Goal: Information Seeking & Learning: Learn about a topic

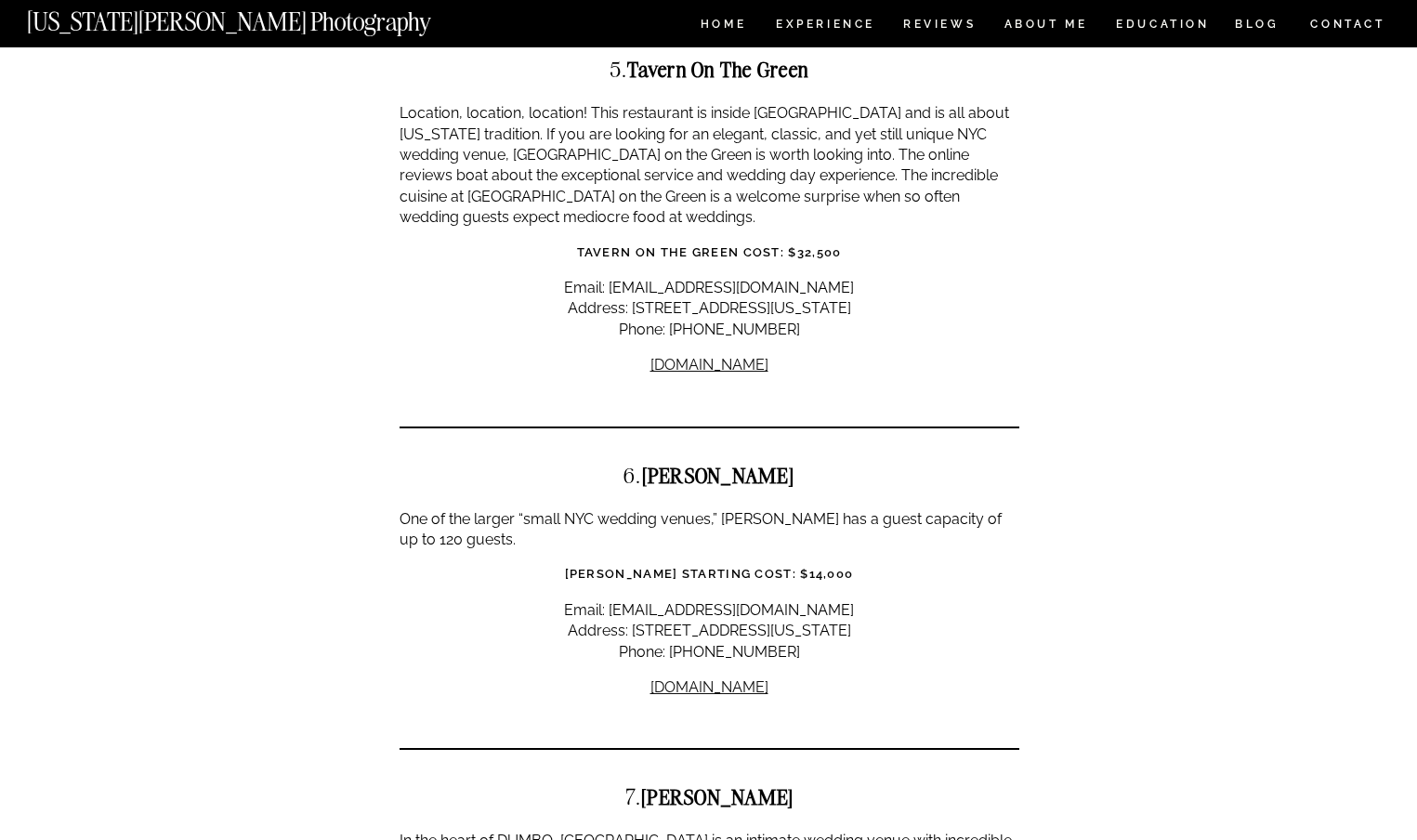
scroll to position [3098, 0]
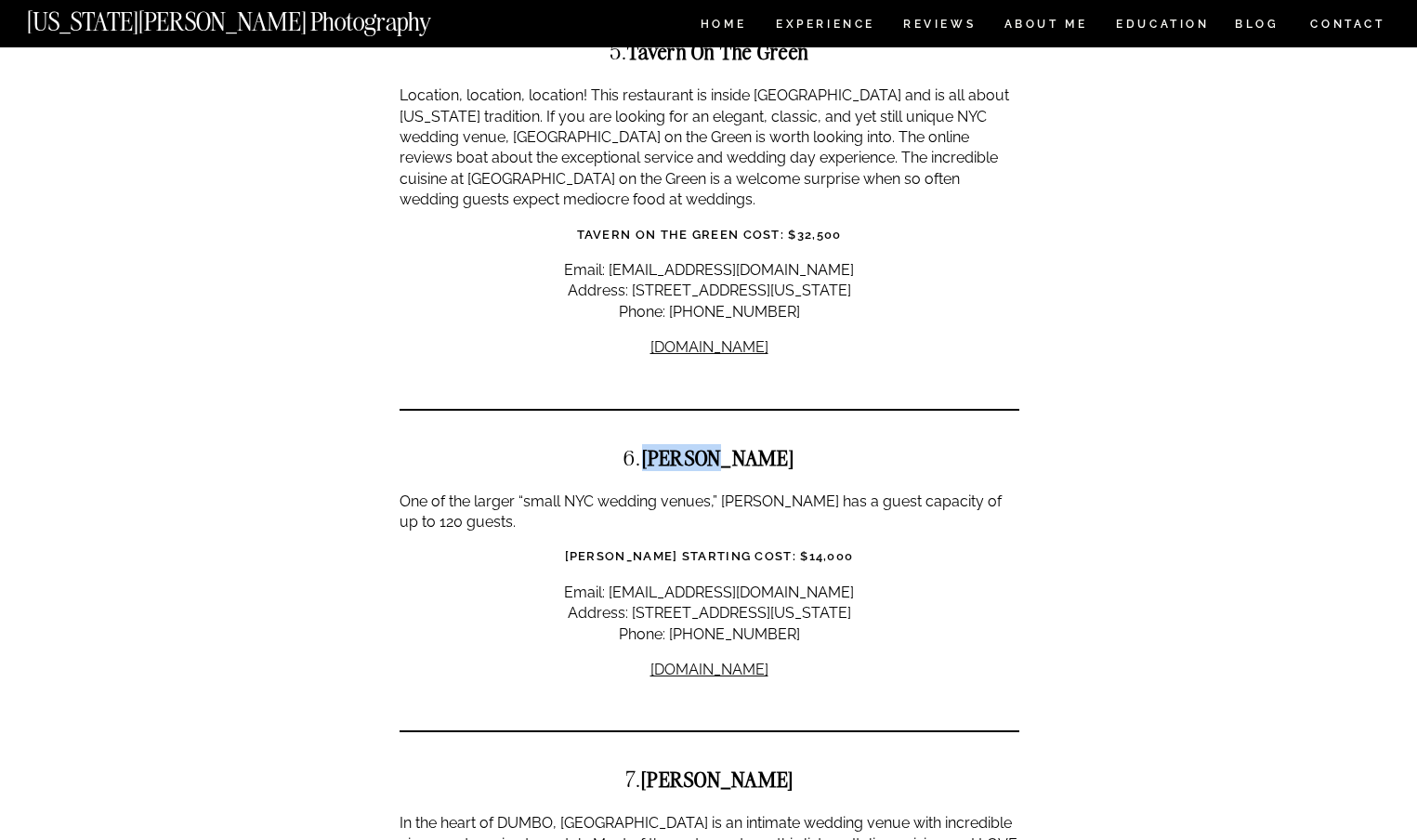
drag, startPoint x: 690, startPoint y: 354, endPoint x: 769, endPoint y: 363, distance: 79.5
click at [769, 446] on h2 "6. [GEOGRAPHIC_DATA]" at bounding box center [709, 457] width 620 height 23
copy strong "[PERSON_NAME]"
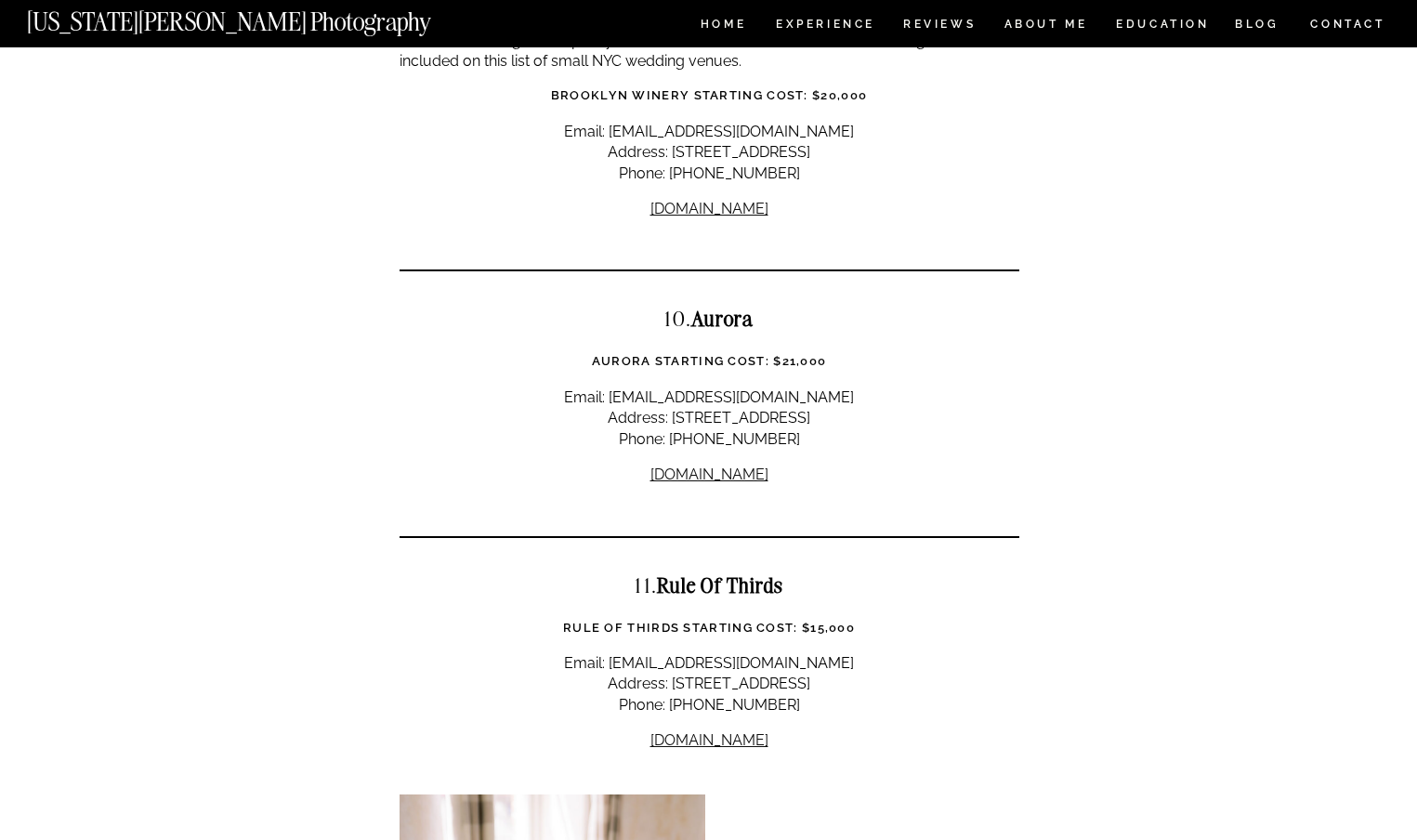
scroll to position [4629, 0]
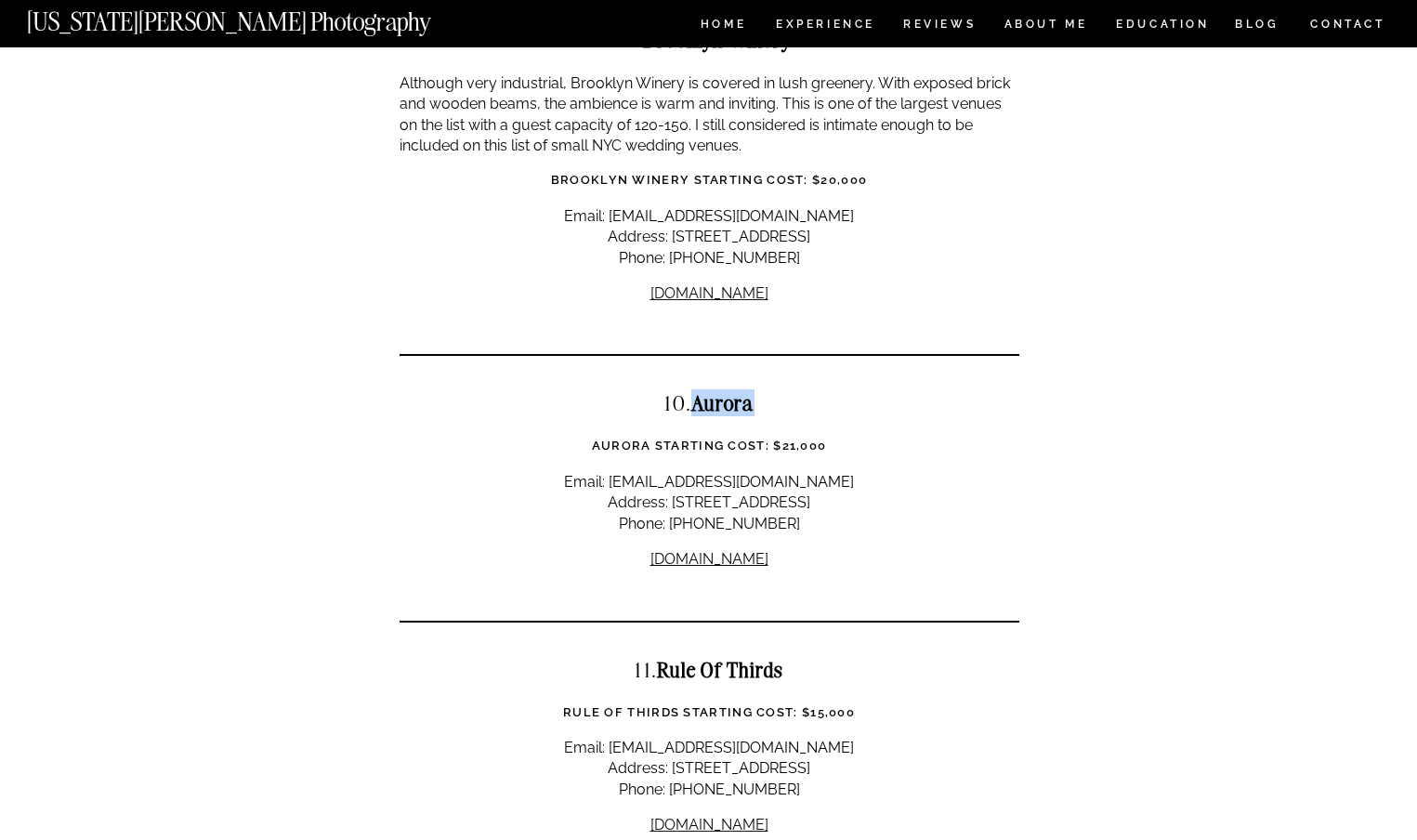
drag, startPoint x: 694, startPoint y: 275, endPoint x: 759, endPoint y: 274, distance: 65.0
click at [759, 391] on h2 "10. [GEOGRAPHIC_DATA]" at bounding box center [709, 403] width 620 height 23
copy strong "Aurora"
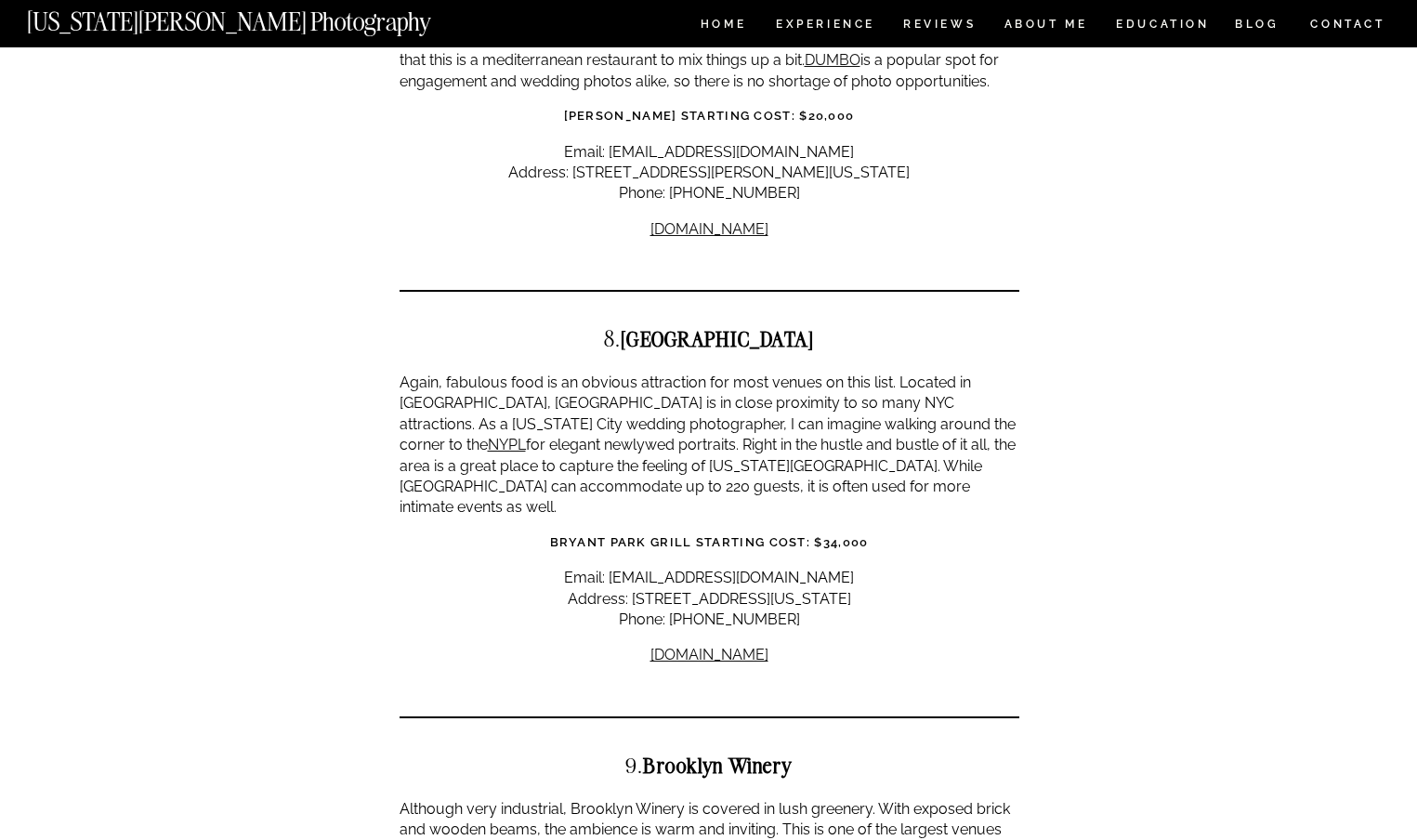
scroll to position [3886, 0]
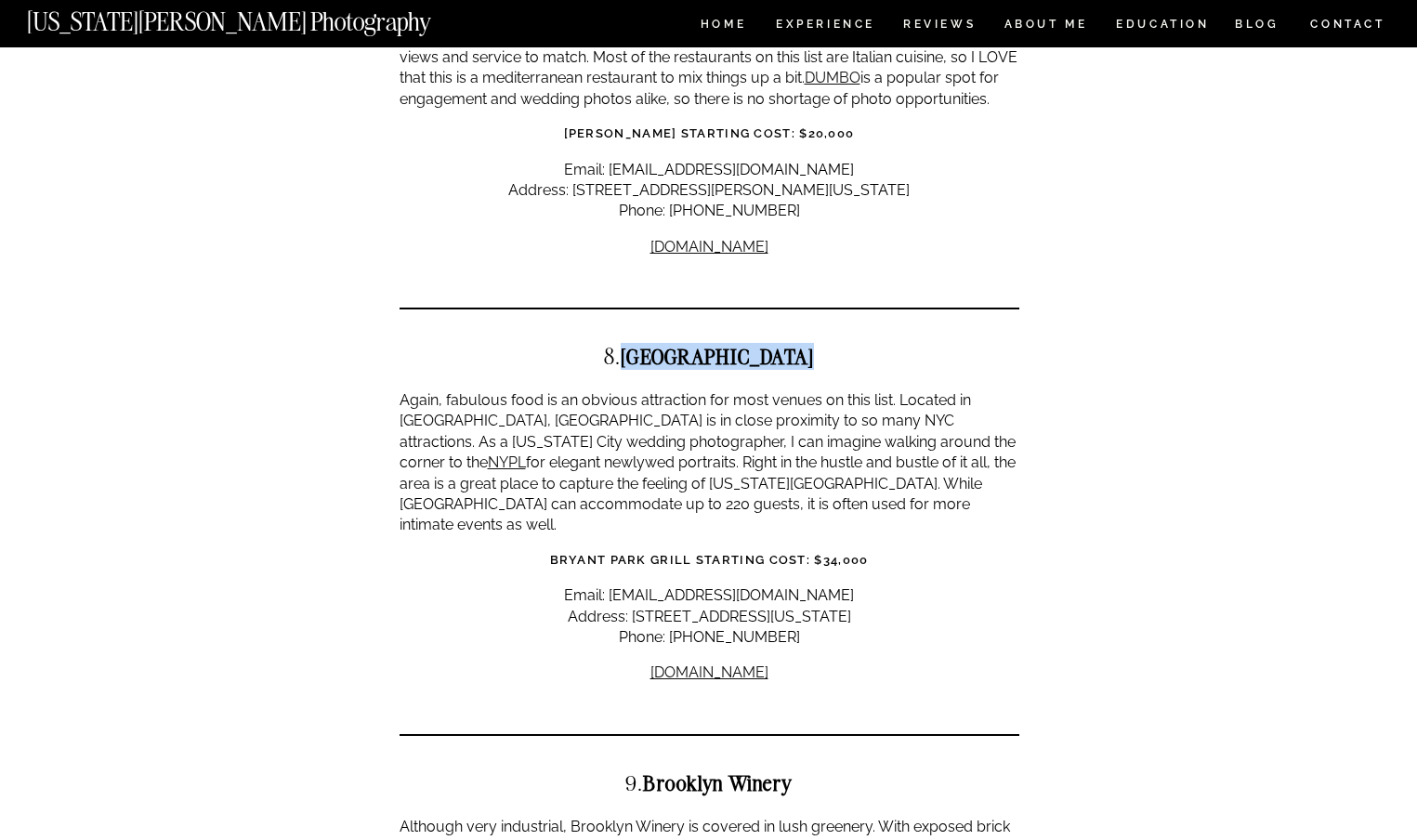
drag, startPoint x: 645, startPoint y: 250, endPoint x: 813, endPoint y: 264, distance: 168.6
copy strong "[GEOGRAPHIC_DATA]"
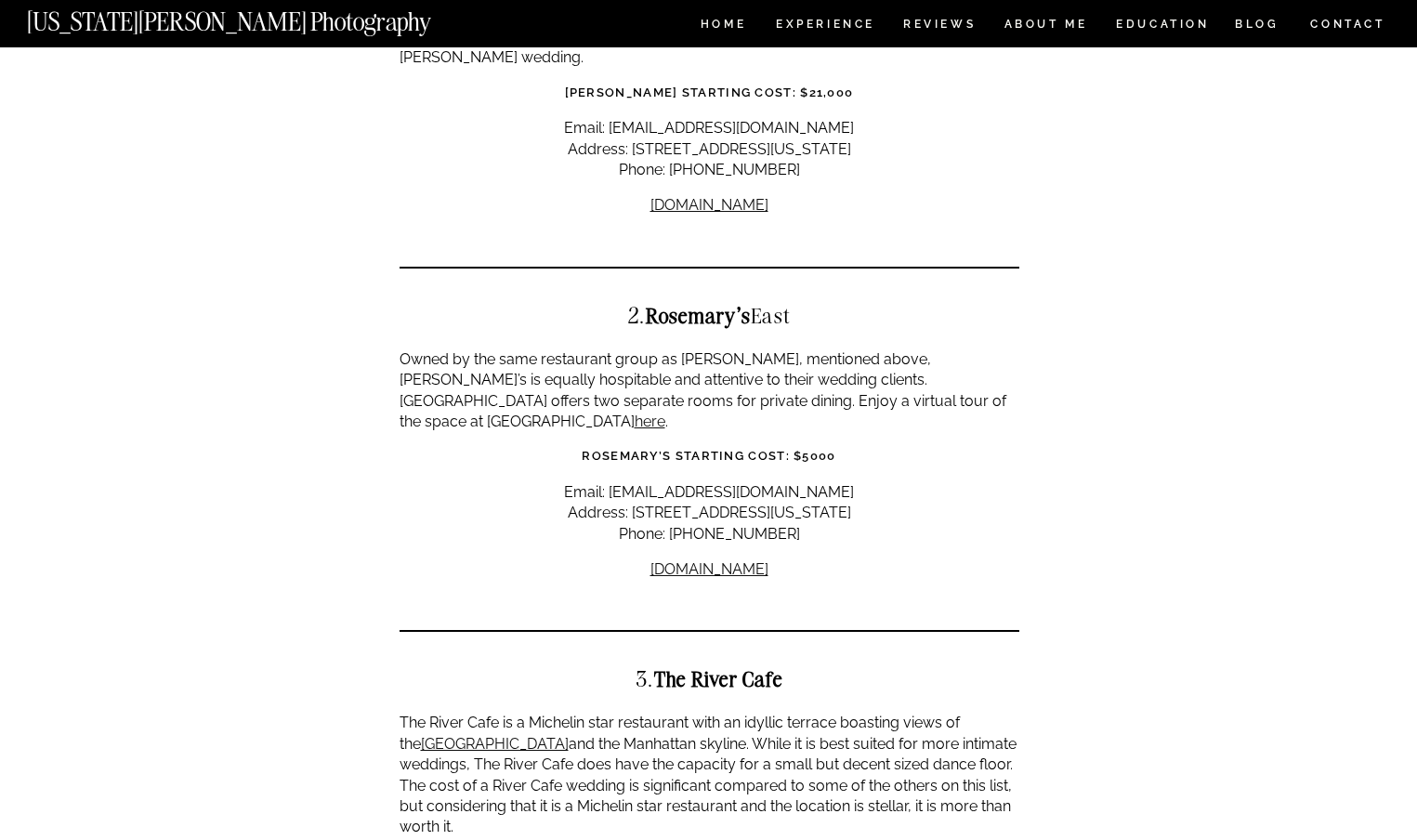
scroll to position [1648, 0]
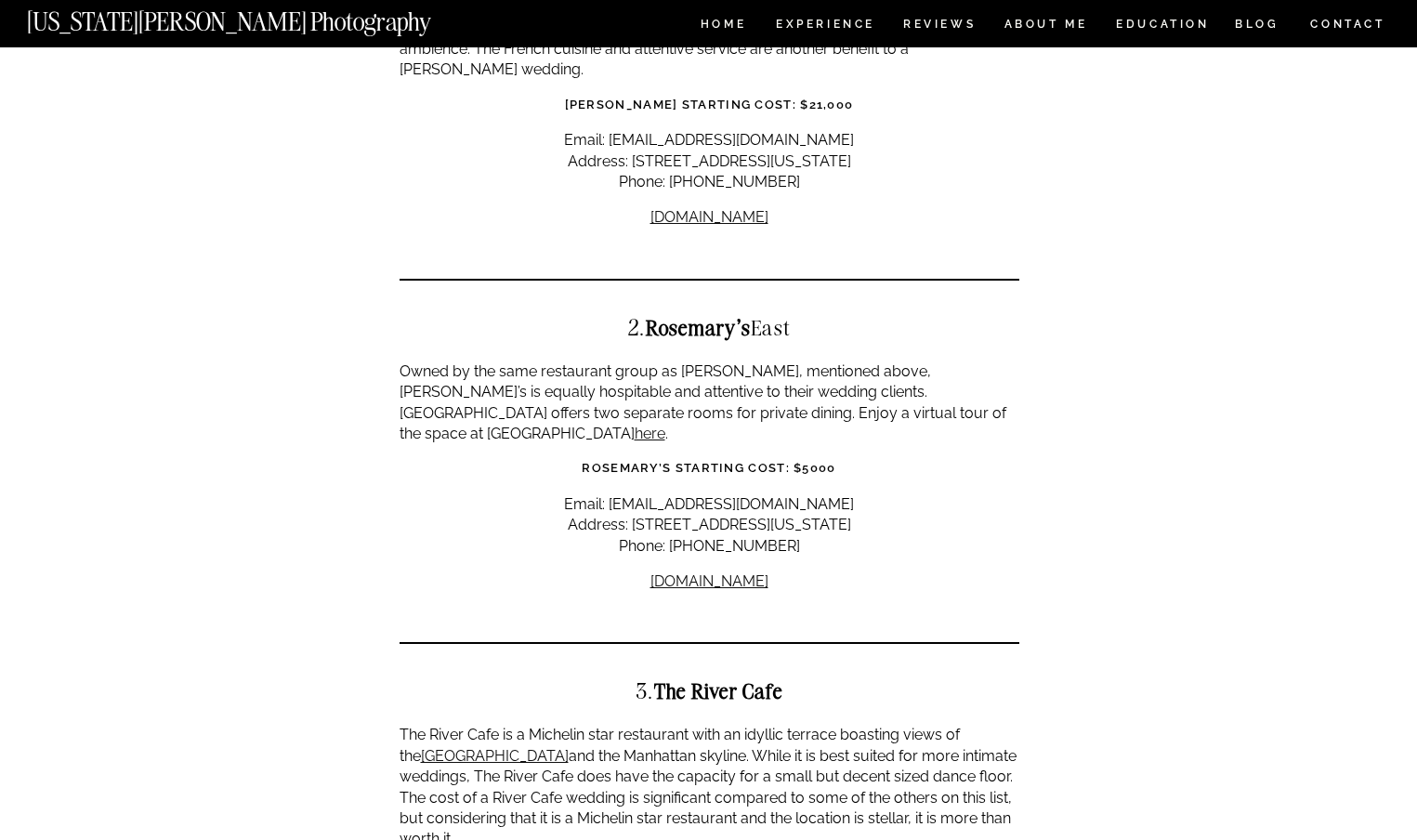
drag, startPoint x: 647, startPoint y: 289, endPoint x: 828, endPoint y: 290, distance: 181.0
click at [828, 316] on h2 "2. Rosemary’s East" at bounding box center [709, 328] width 620 height 23
copy h2 "[PERSON_NAME]’s East"
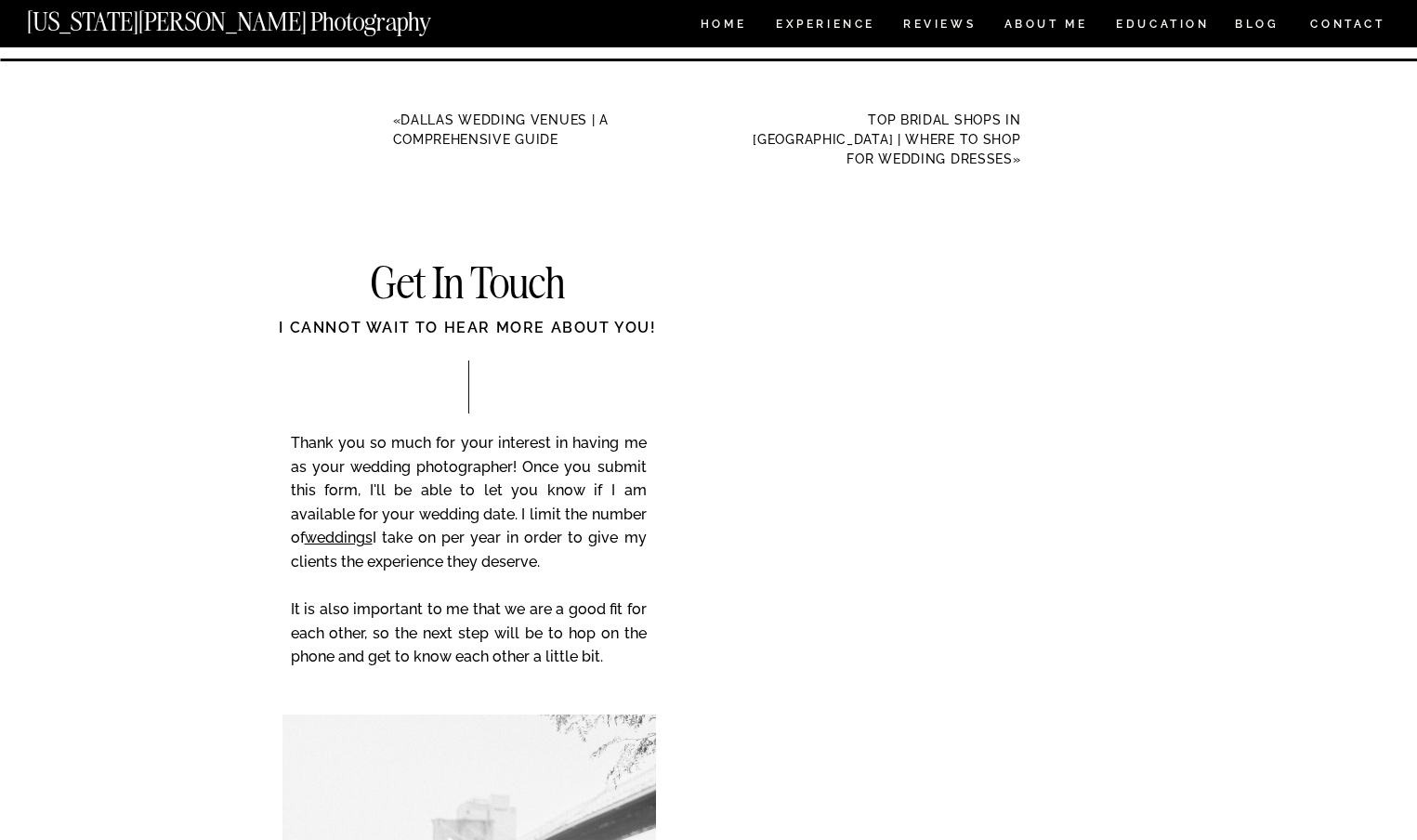
scroll to position [6949, 0]
